Goal: Complete application form

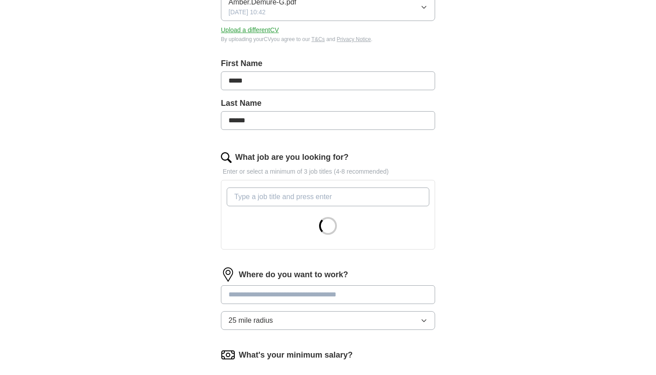
scroll to position [152, 0]
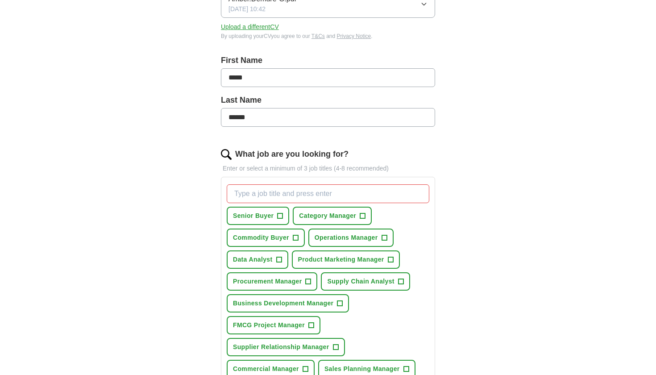
click at [297, 239] on span "+" at bounding box center [295, 237] width 5 height 7
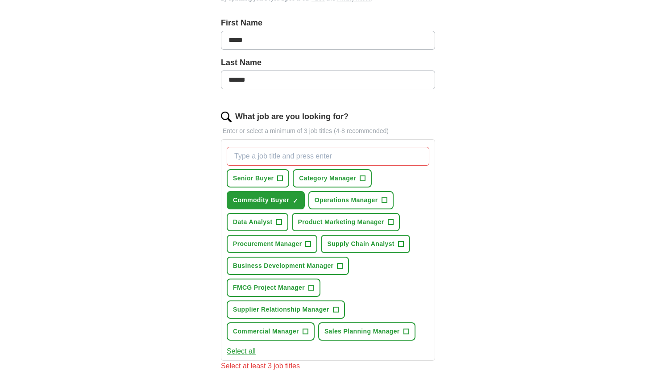
scroll to position [195, 0]
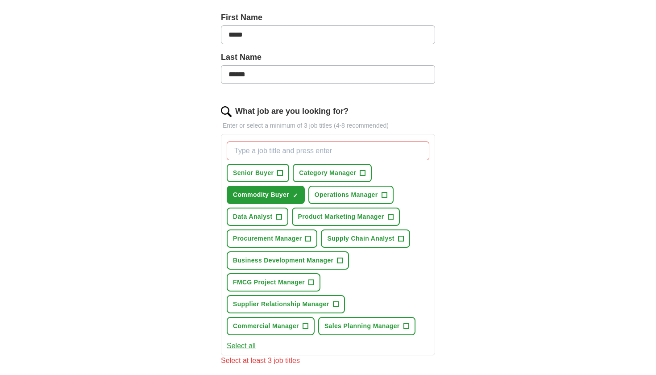
click at [400, 241] on span "+" at bounding box center [400, 238] width 5 height 7
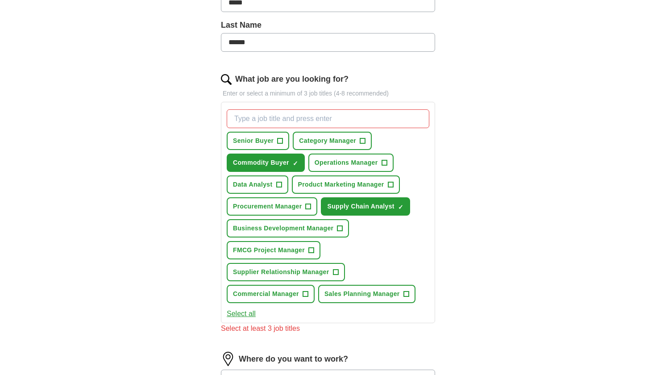
scroll to position [228, 0]
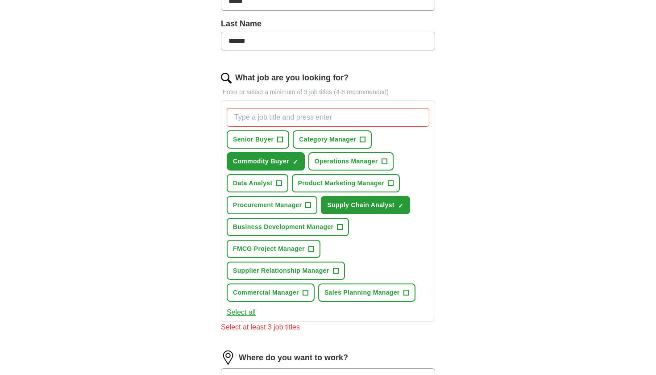
click at [314, 251] on span "+" at bounding box center [311, 249] width 5 height 7
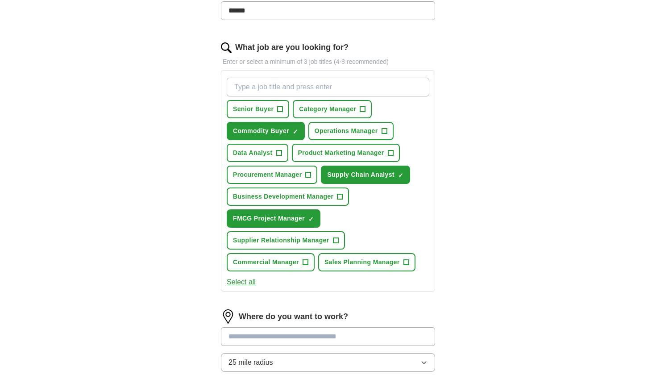
scroll to position [260, 0]
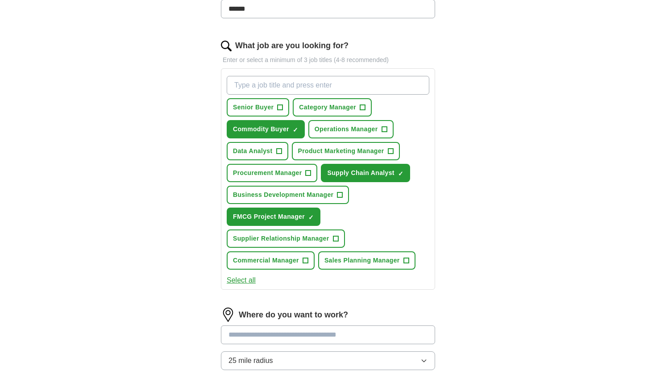
click at [248, 283] on button "Select all" at bounding box center [241, 280] width 29 height 11
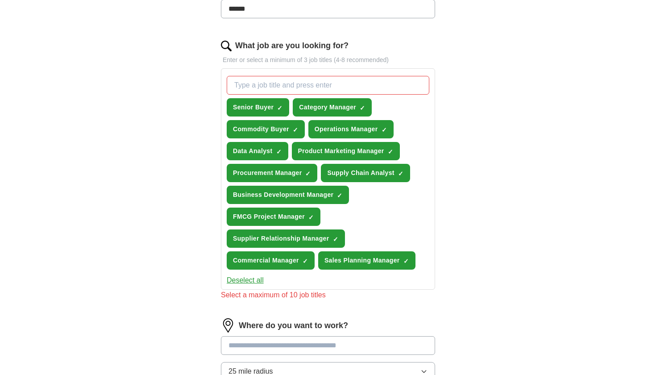
click at [248, 283] on button "Deselect all" at bounding box center [245, 280] width 37 height 11
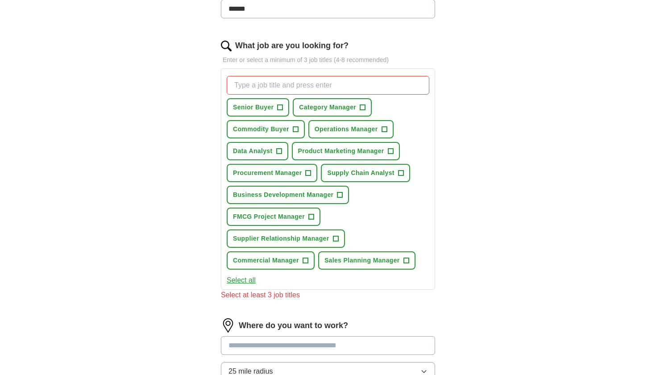
click at [283, 107] on span "+" at bounding box center [280, 107] width 6 height 6
click at [364, 106] on span "+" at bounding box center [362, 107] width 5 height 7
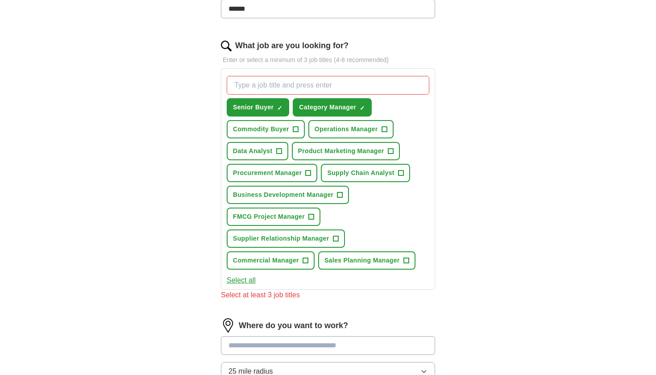
click at [297, 132] on span "+" at bounding box center [295, 129] width 5 height 7
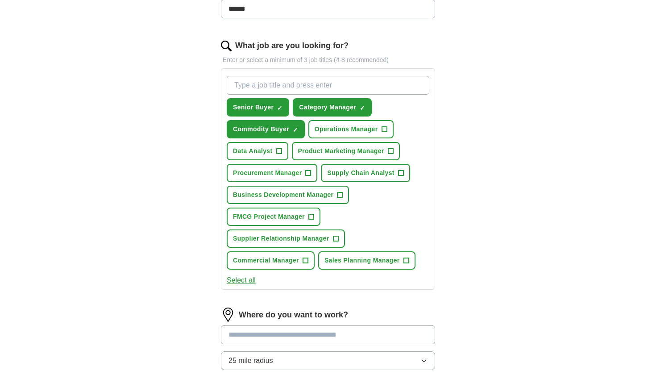
click at [279, 150] on span "+" at bounding box center [278, 151] width 5 height 7
click at [402, 175] on span "+" at bounding box center [400, 173] width 5 height 7
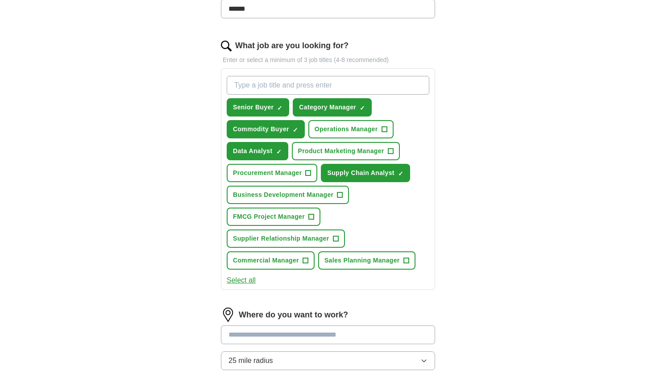
click at [309, 171] on span "+" at bounding box center [308, 173] width 5 height 7
click at [338, 198] on span "+" at bounding box center [340, 195] width 5 height 7
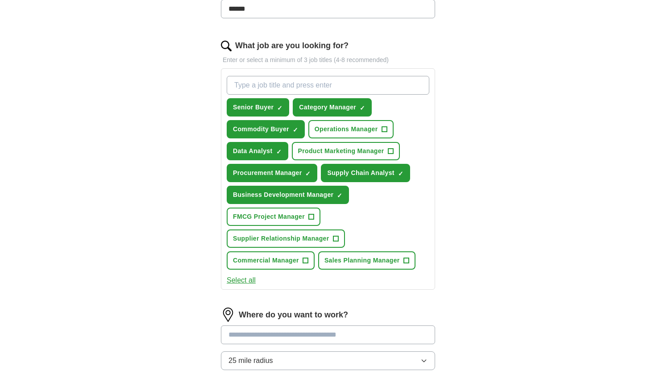
click at [313, 217] on span "+" at bounding box center [311, 216] width 5 height 7
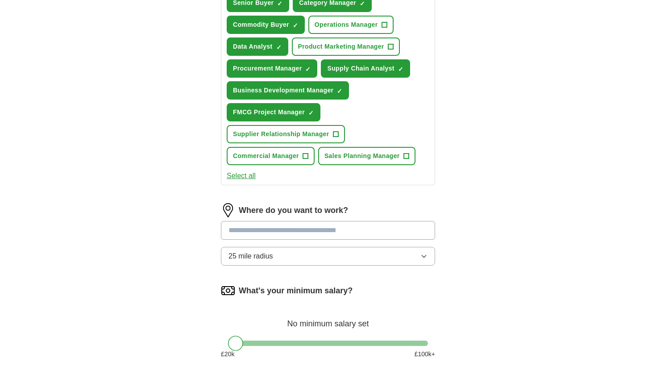
scroll to position [366, 0]
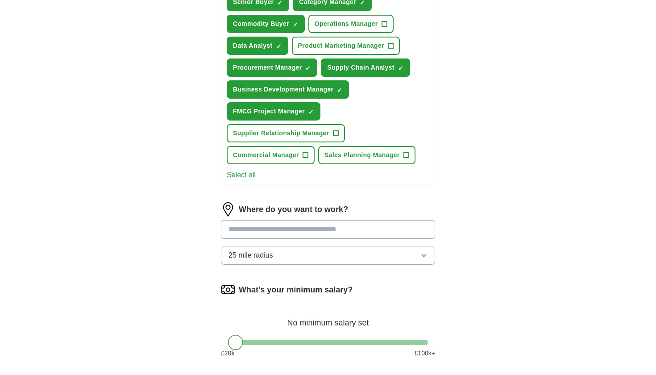
click at [271, 231] on input at bounding box center [328, 229] width 214 height 19
click at [259, 232] on input at bounding box center [328, 229] width 214 height 19
click at [286, 258] on button "25 mile radius" at bounding box center [328, 255] width 214 height 19
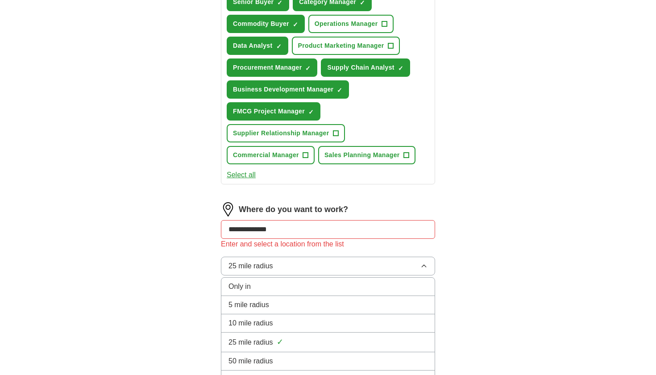
click at [309, 235] on input "**********" at bounding box center [328, 229] width 214 height 19
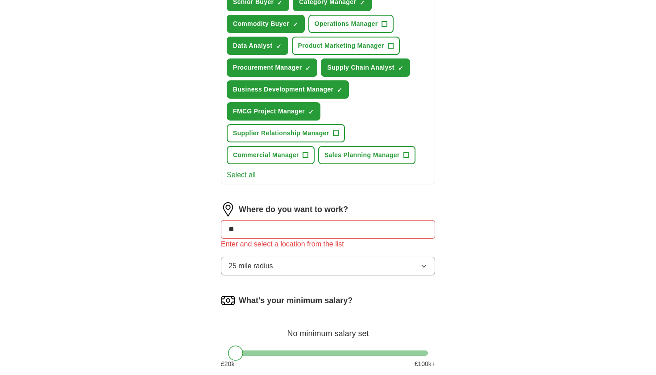
type input "*"
type input "******"
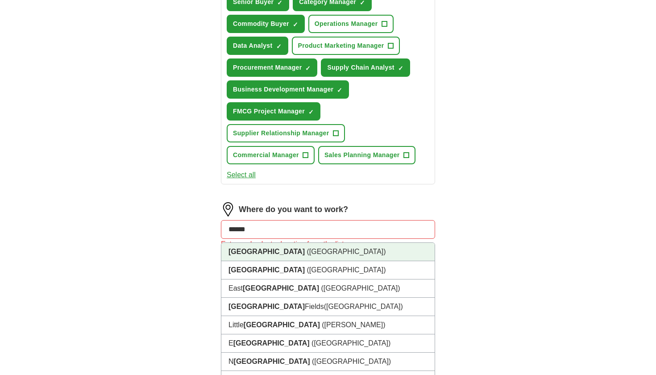
click at [311, 251] on li "[GEOGRAPHIC_DATA] ([GEOGRAPHIC_DATA])" at bounding box center [327, 252] width 213 height 18
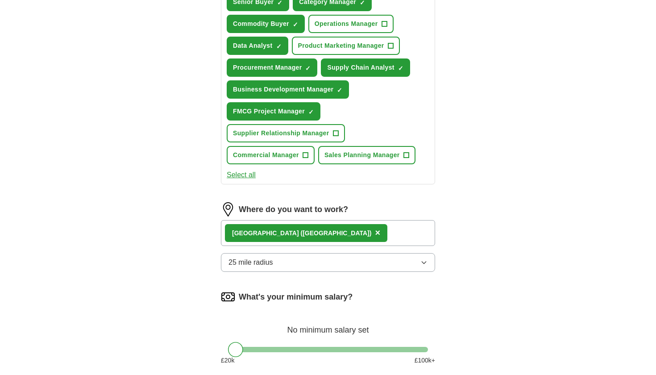
click at [305, 262] on button "25 mile radius" at bounding box center [328, 262] width 214 height 19
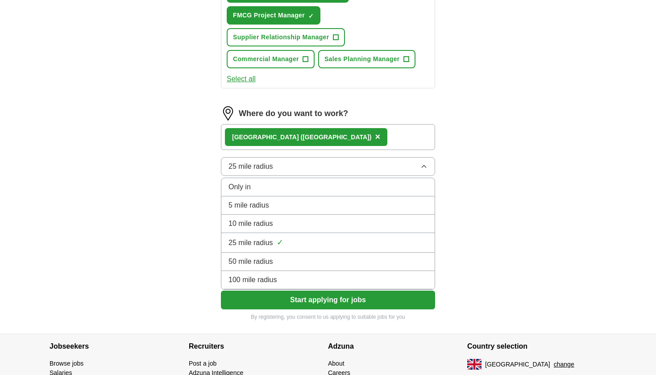
scroll to position [463, 0]
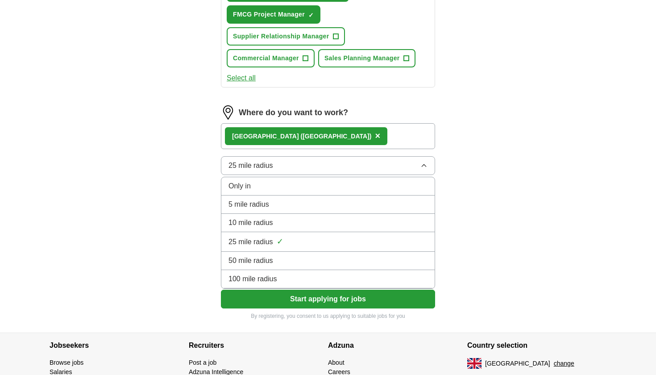
click at [298, 278] on div "100 mile radius" at bounding box center [328, 279] width 199 height 11
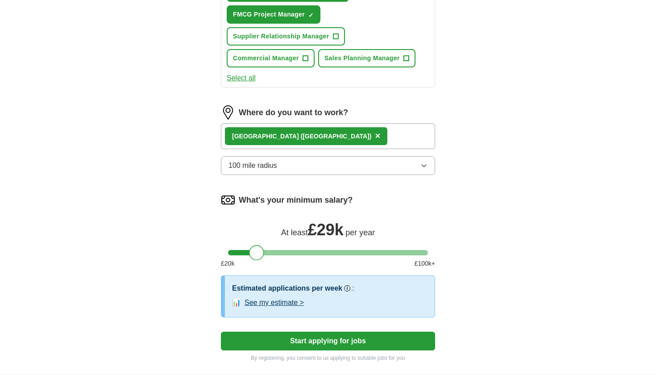
drag, startPoint x: 233, startPoint y: 251, endPoint x: 254, endPoint y: 254, distance: 21.2
click at [254, 254] on div at bounding box center [256, 252] width 15 height 15
drag, startPoint x: 426, startPoint y: 254, endPoint x: 261, endPoint y: 254, distance: 165.2
click at [260, 254] on div at bounding box center [328, 252] width 200 height 5
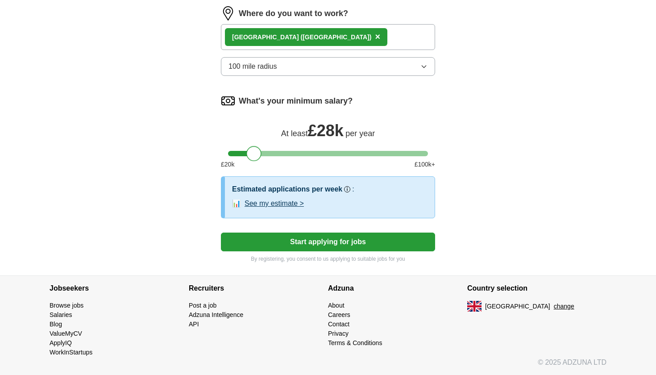
scroll to position [562, 0]
click at [361, 245] on button "Start applying for jobs" at bounding box center [328, 242] width 214 height 19
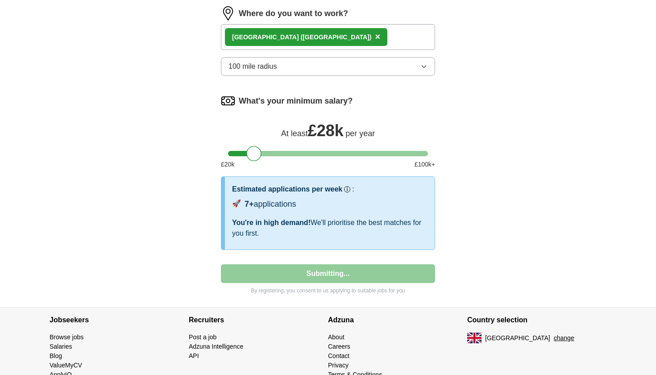
select select "**"
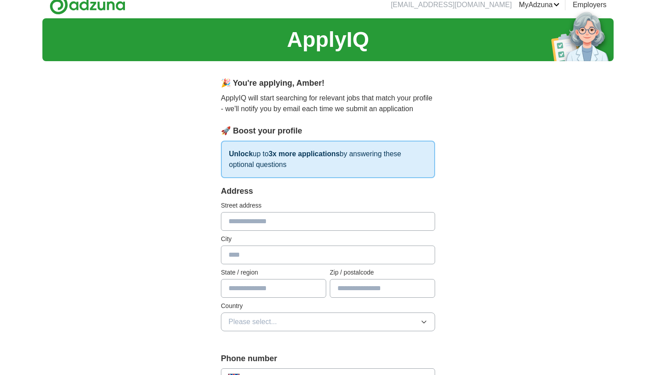
scroll to position [0, 0]
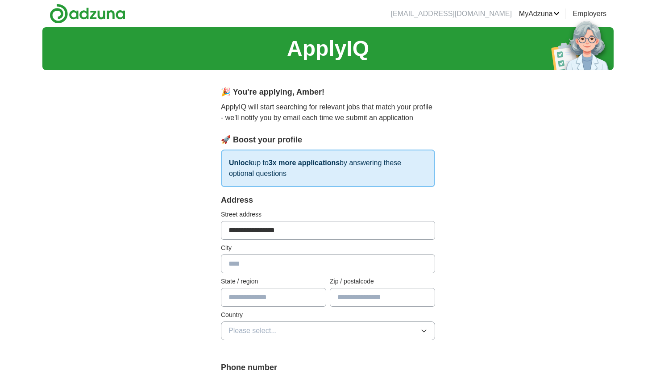
type input "**********"
type input "********"
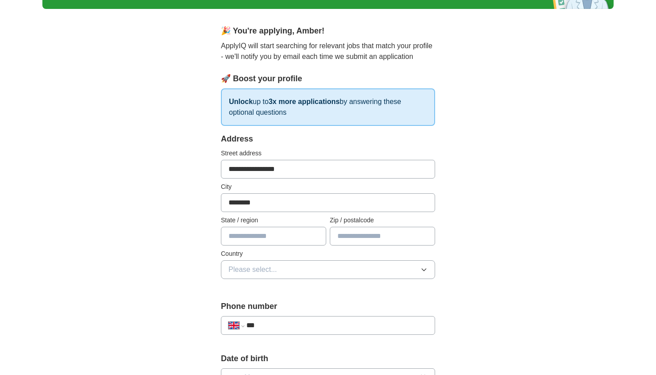
scroll to position [62, 0]
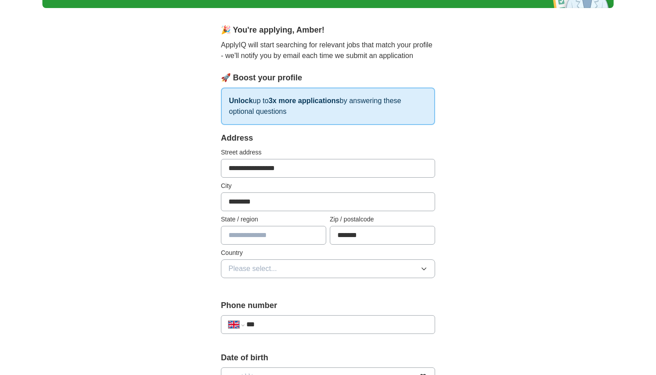
type input "*******"
click at [271, 235] on input "text" at bounding box center [273, 235] width 105 height 19
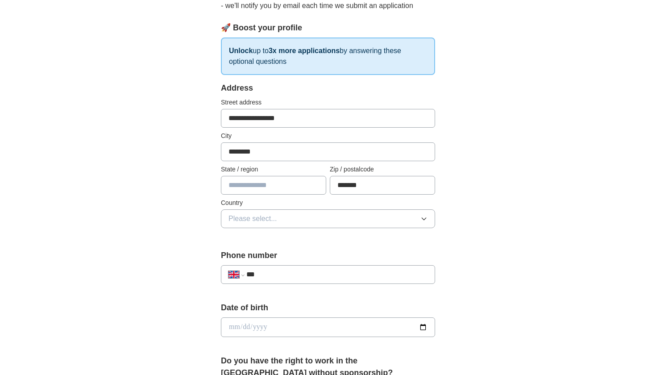
scroll to position [113, 0]
type input "********"
click at [265, 221] on span "Please select..." at bounding box center [253, 218] width 49 height 11
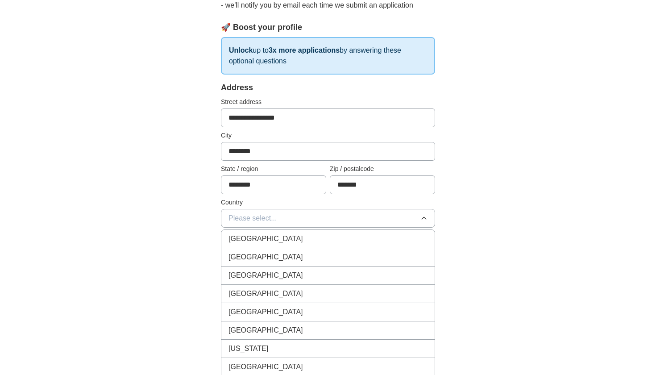
click at [262, 238] on span "[GEOGRAPHIC_DATA]" at bounding box center [266, 239] width 75 height 11
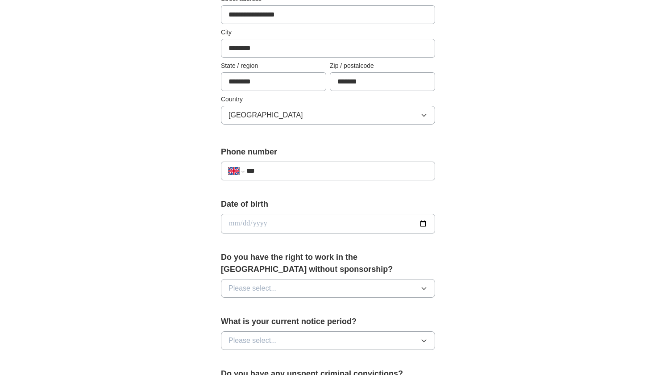
scroll to position [216, 0]
click at [259, 217] on input "date" at bounding box center [328, 223] width 214 height 20
type input "**********"
click at [287, 220] on input "date" at bounding box center [328, 223] width 214 height 20
click at [244, 223] on input "date" at bounding box center [328, 223] width 214 height 20
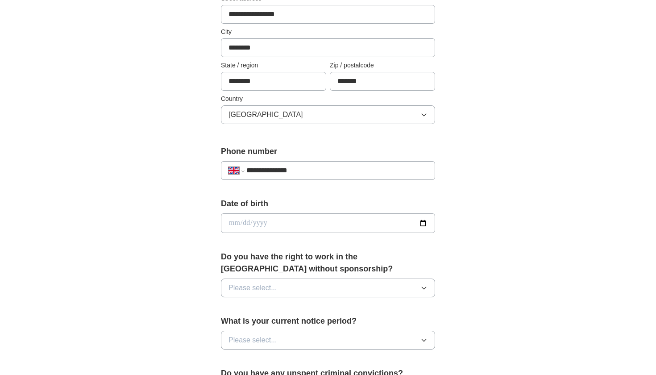
click at [258, 223] on input "date" at bounding box center [328, 223] width 214 height 20
type input "**********"
click at [320, 242] on form "**********" at bounding box center [328, 290] width 214 height 625
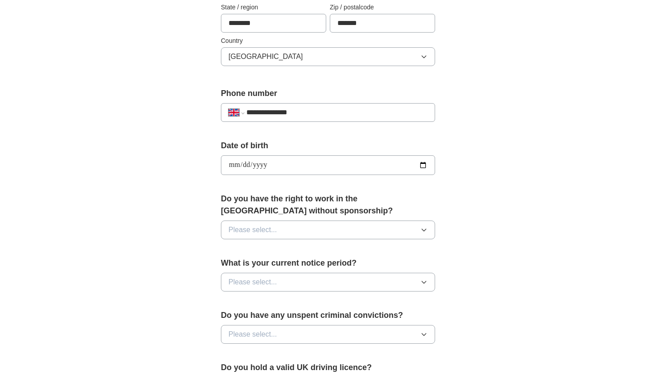
scroll to position [283, 0]
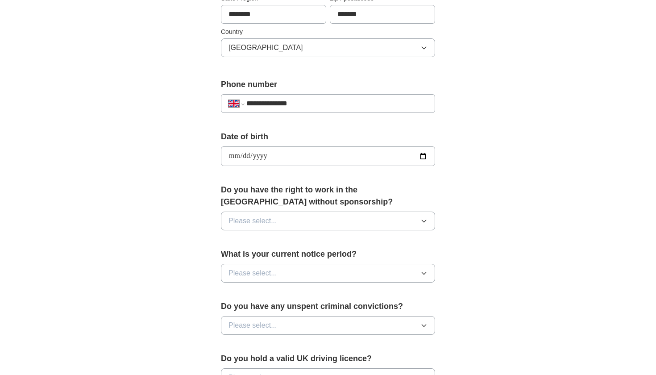
click at [313, 221] on button "Please select..." at bounding box center [328, 221] width 214 height 19
click at [297, 240] on div "Yes" at bounding box center [328, 241] width 199 height 11
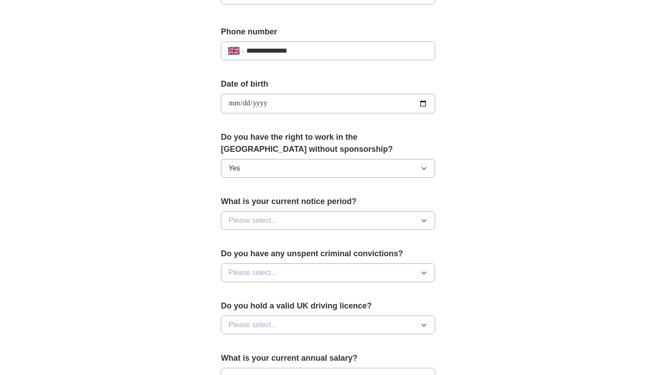
scroll to position [337, 0]
click at [300, 218] on button "Please select..." at bounding box center [328, 219] width 214 height 19
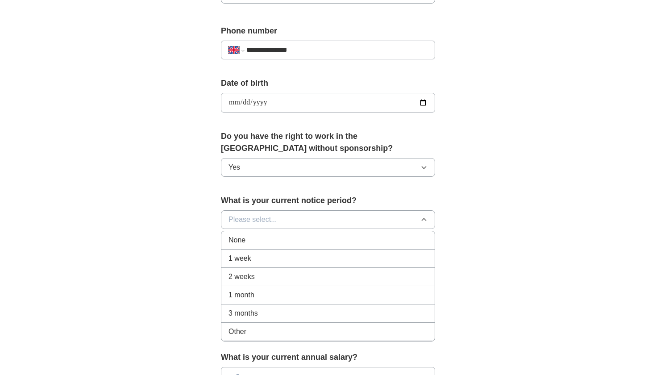
click at [288, 243] on div "None" at bounding box center [328, 240] width 199 height 11
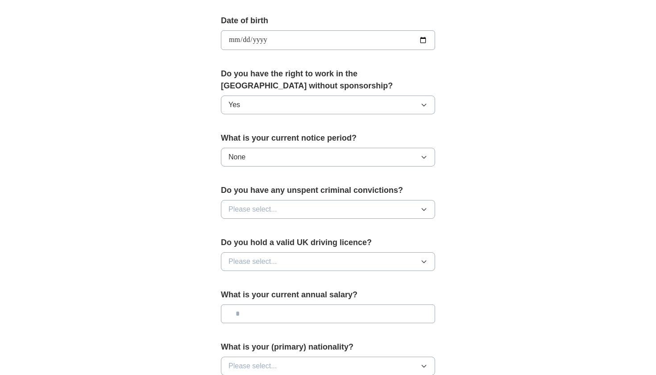
scroll to position [400, 0]
click at [293, 204] on button "Please select..." at bounding box center [328, 209] width 214 height 19
click at [281, 247] on div "No" at bounding box center [328, 247] width 199 height 11
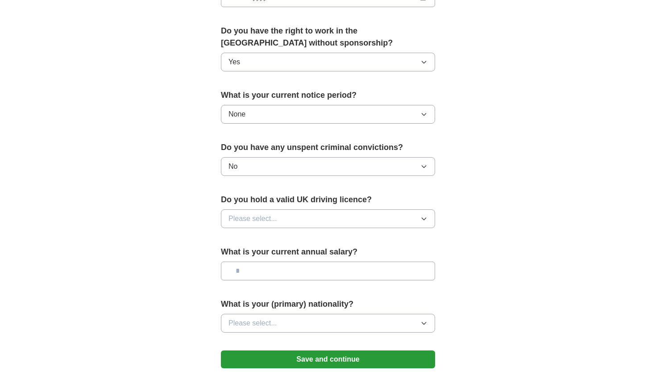
scroll to position [444, 0]
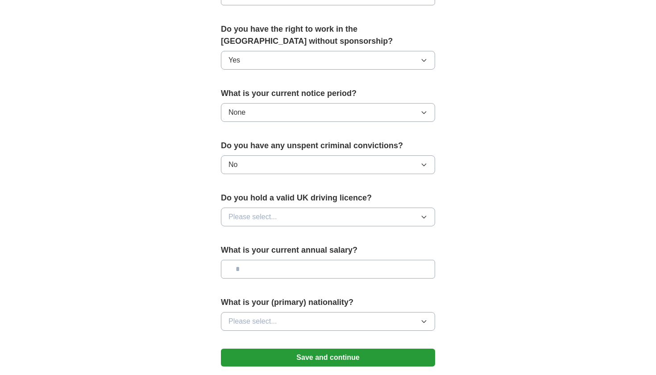
click at [288, 212] on button "Please select..." at bounding box center [328, 217] width 214 height 19
click at [278, 243] on div "Yes" at bounding box center [328, 237] width 199 height 11
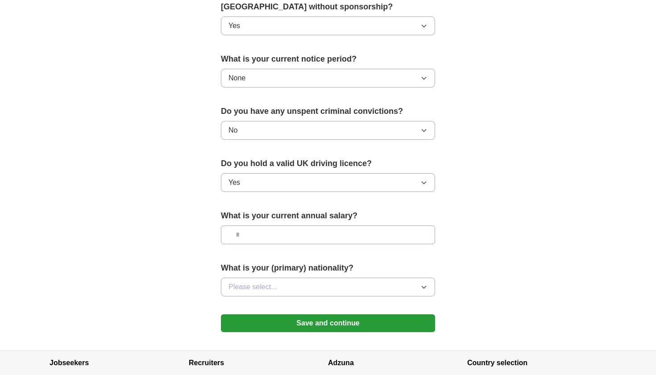
scroll to position [480, 0]
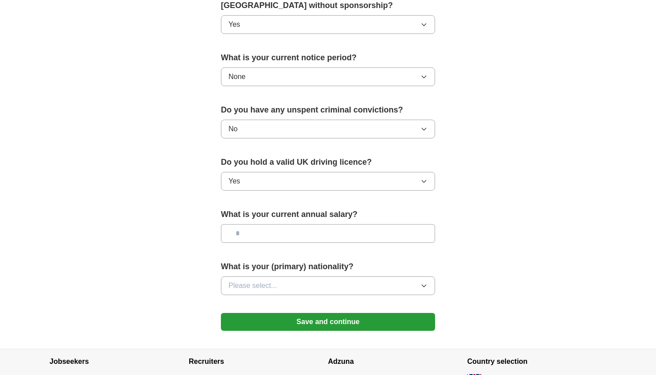
click at [277, 238] on input "text" at bounding box center [328, 233] width 214 height 19
type input "**"
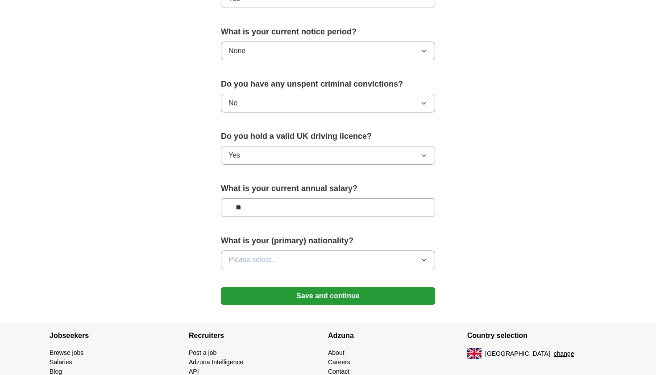
scroll to position [506, 0]
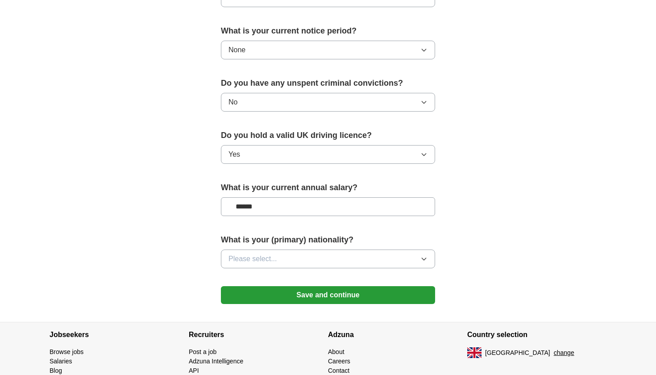
type input "*******"
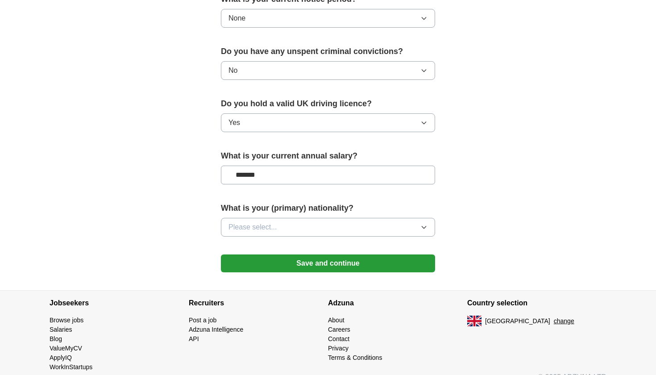
scroll to position [539, 0]
click at [316, 228] on button "Please select..." at bounding box center [328, 226] width 214 height 19
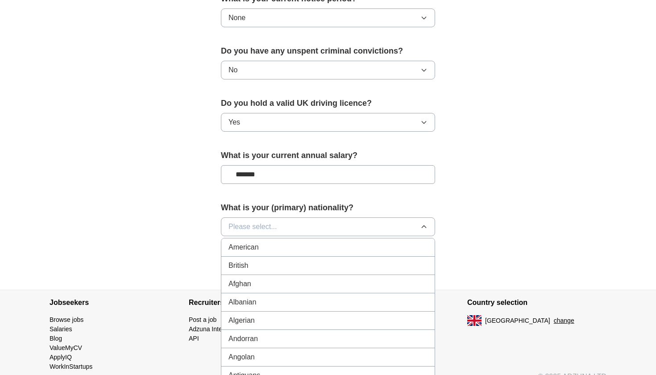
click at [296, 229] on button "Please select..." at bounding box center [328, 226] width 214 height 19
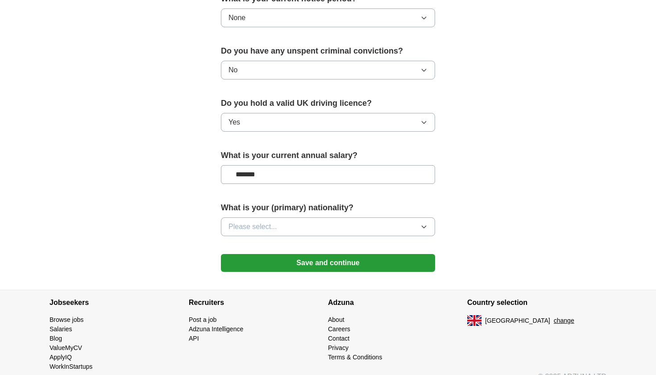
click at [296, 229] on button "Please select..." at bounding box center [328, 226] width 214 height 19
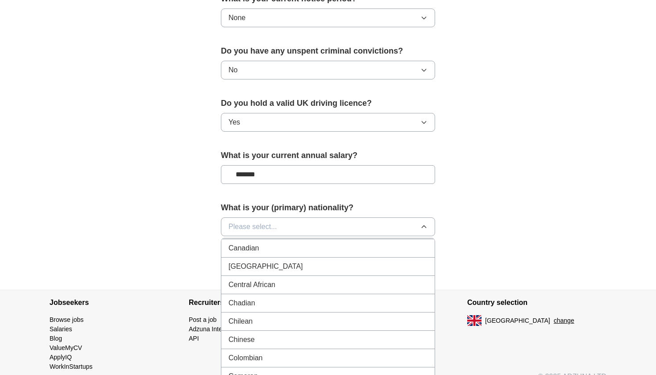
scroll to position [624, 0]
click at [265, 338] on div "Chinese" at bounding box center [328, 337] width 199 height 11
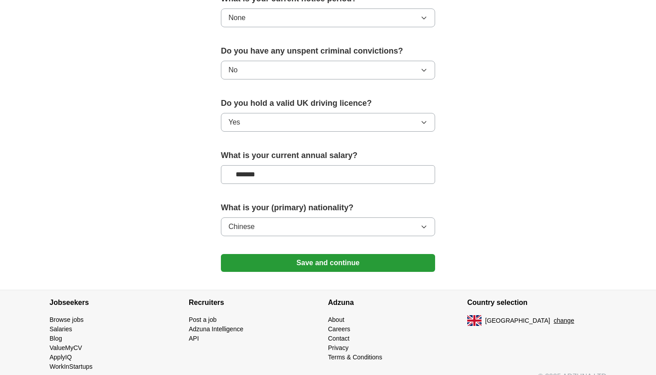
click at [317, 264] on button "Save and continue" at bounding box center [328, 263] width 214 height 18
